Goal: Information Seeking & Learning: Learn about a topic

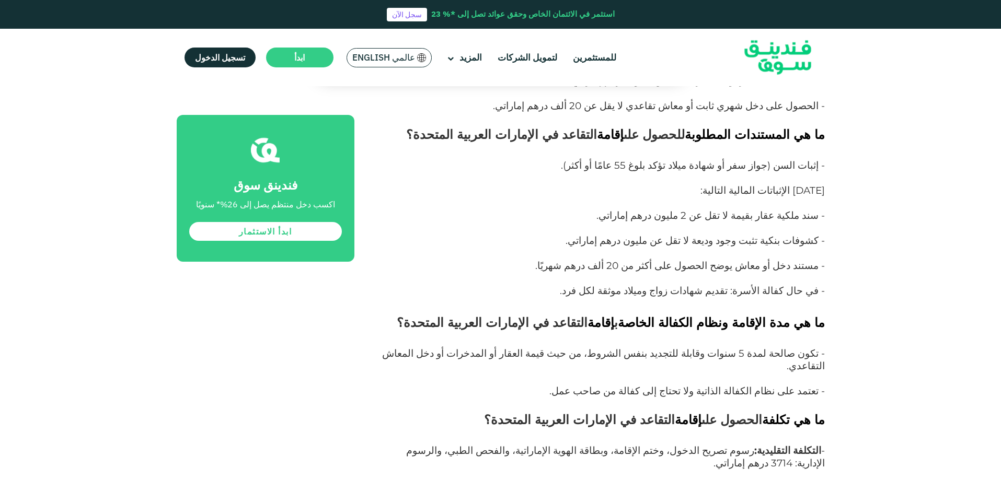
scroll to position [3658, 0]
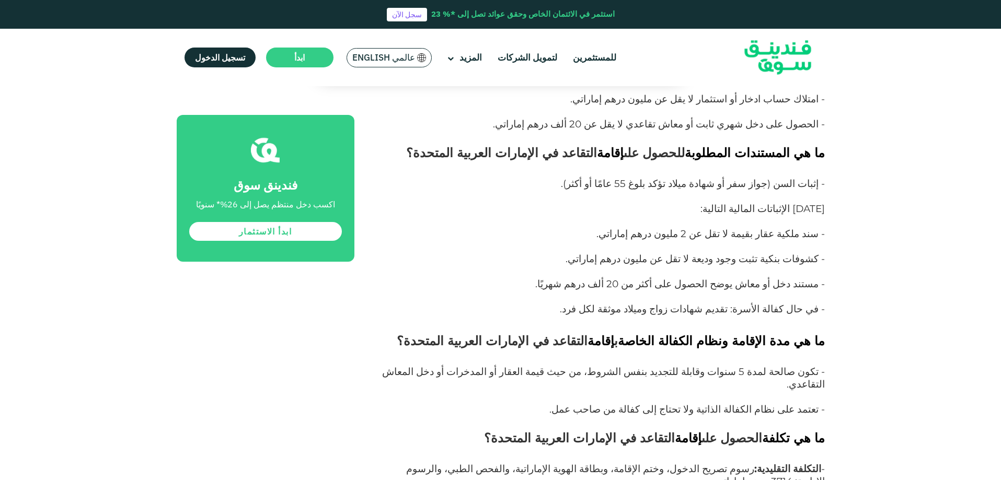
drag, startPoint x: 743, startPoint y: 296, endPoint x: 421, endPoint y: 319, distance: 322.2
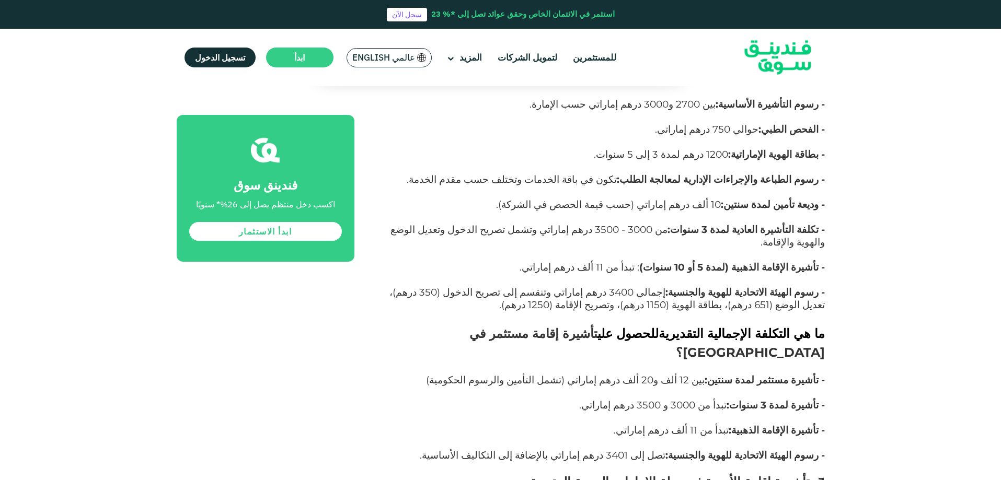
scroll to position [5435, 0]
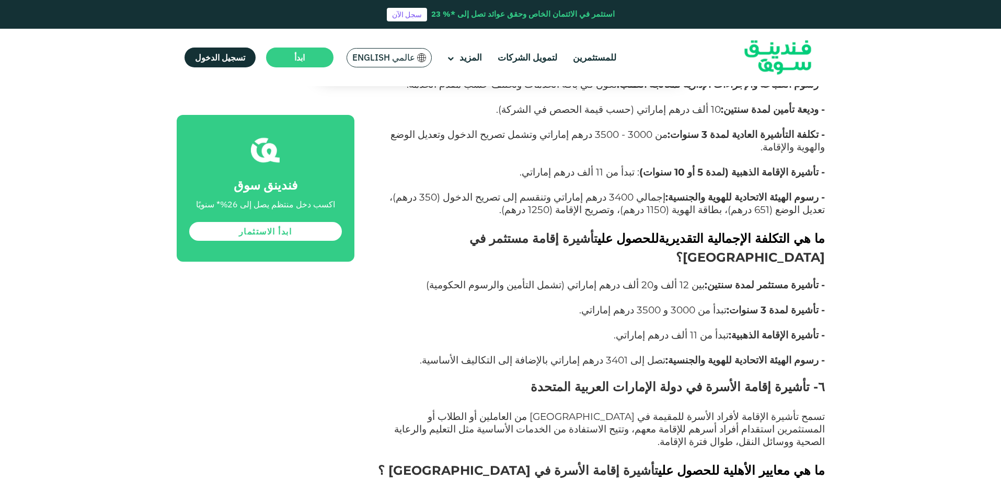
drag, startPoint x: 762, startPoint y: 242, endPoint x: 707, endPoint y: 248, distance: 55.2
drag, startPoint x: 759, startPoint y: 268, endPoint x: 715, endPoint y: 268, distance: 43.9
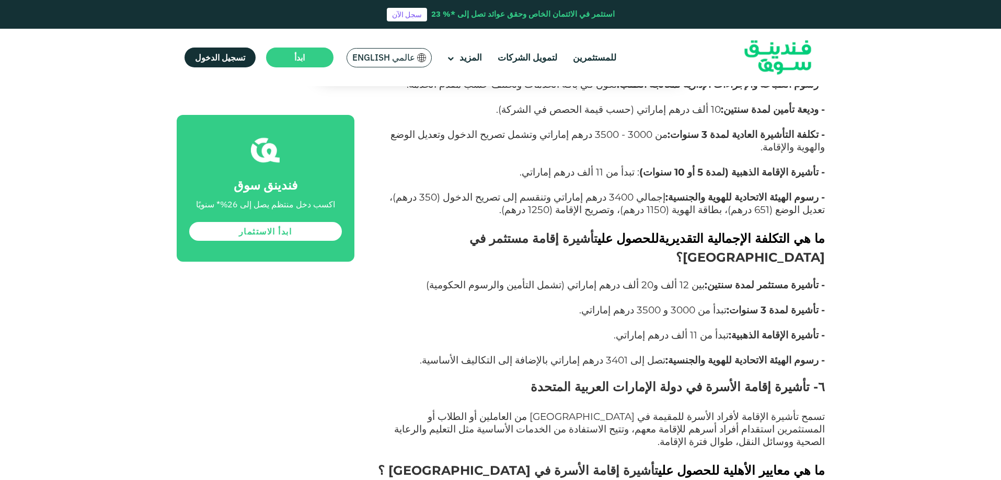
drag, startPoint x: 693, startPoint y: 294, endPoint x: 664, endPoint y: 297, distance: 29.4
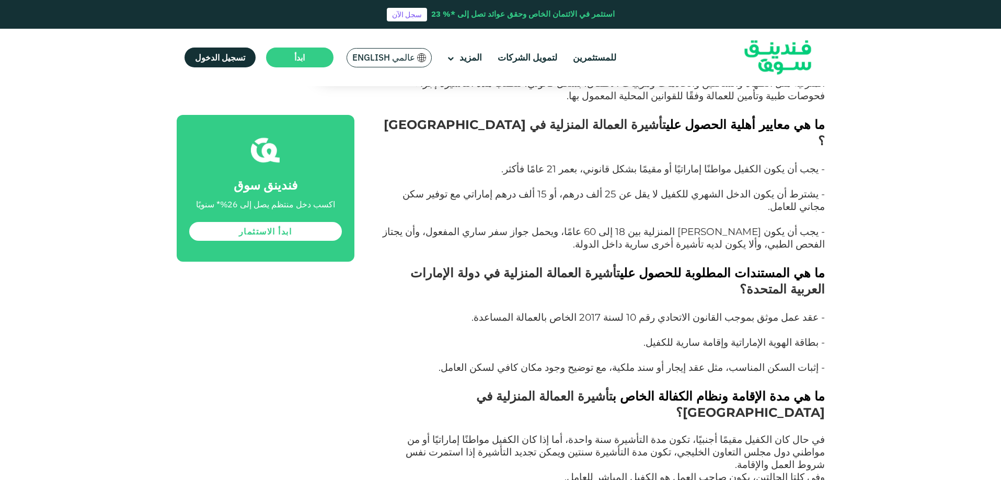
scroll to position [6741, 0]
